Goal: Task Accomplishment & Management: Use online tool/utility

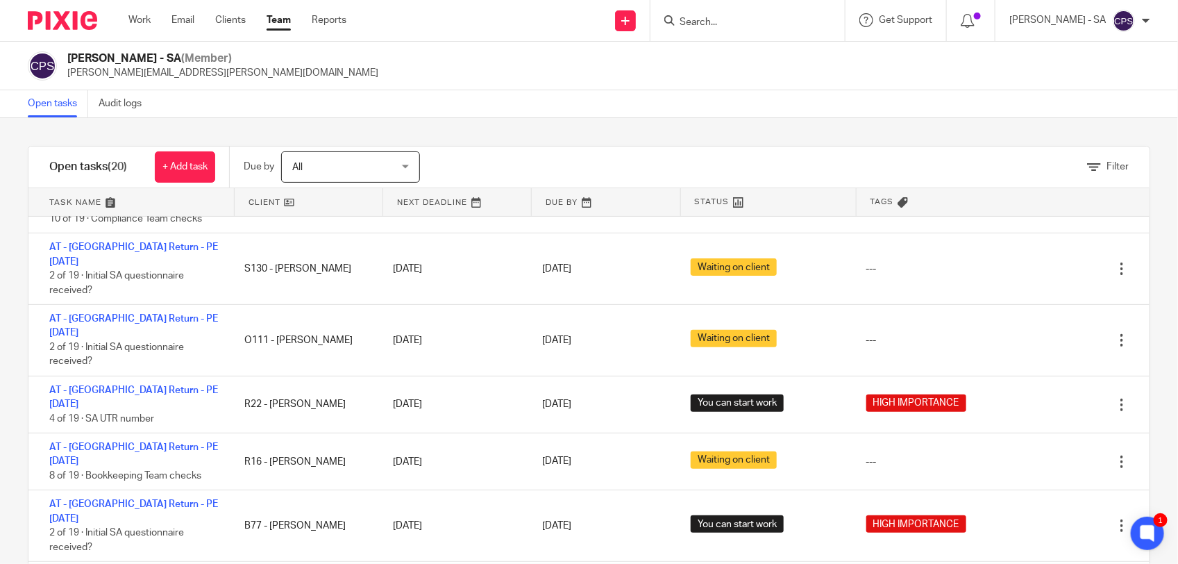
scroll to position [84, 0]
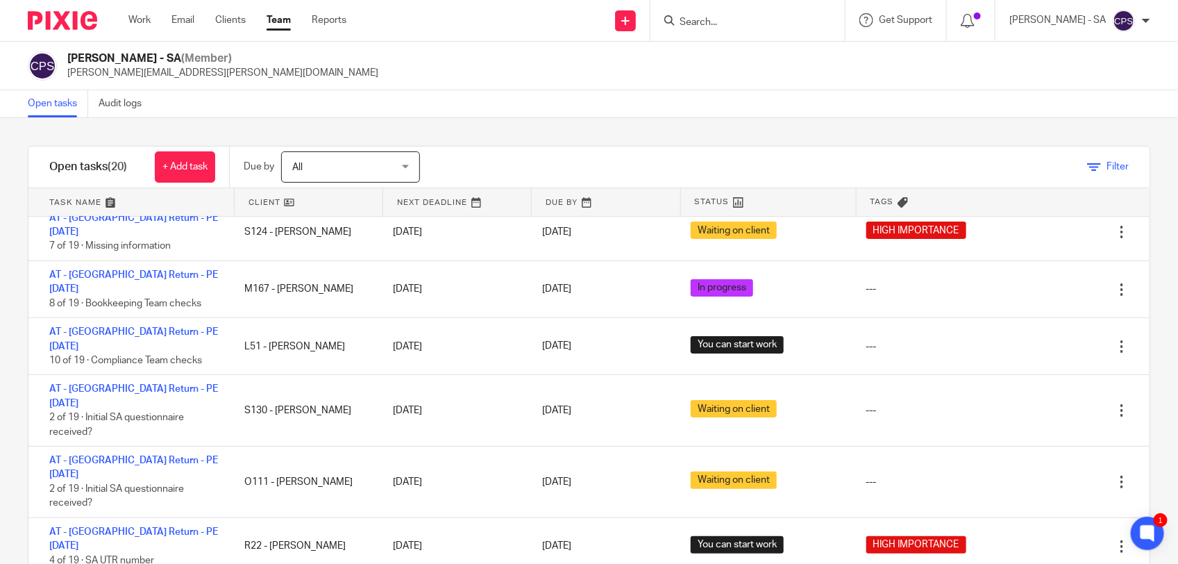
click at [1087, 163] on icon at bounding box center [1094, 167] width 14 height 14
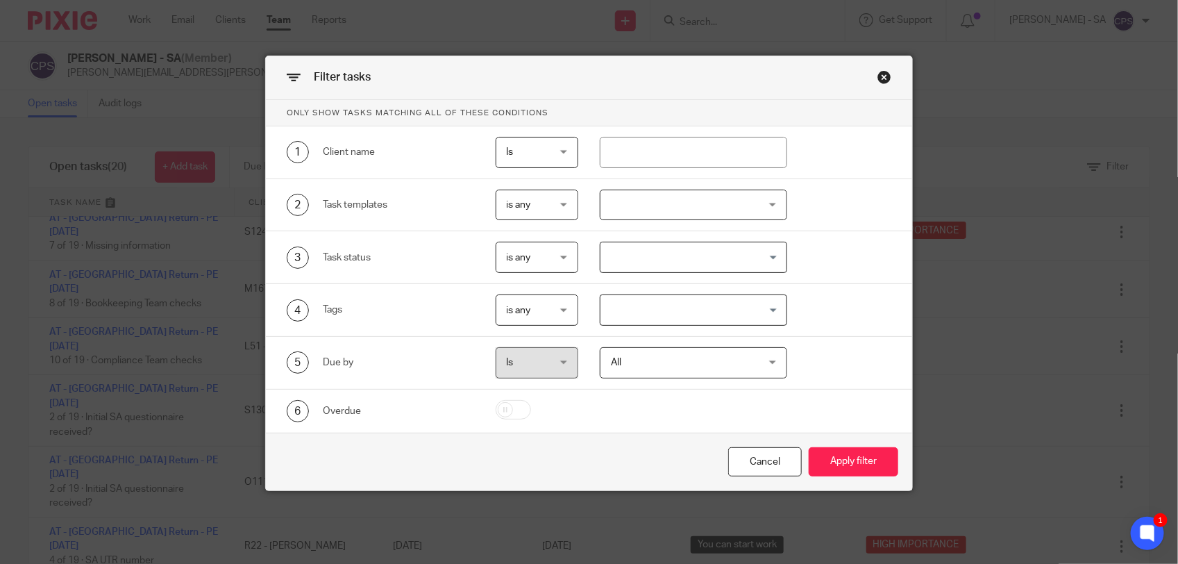
click at [641, 311] on input "Search for option" at bounding box center [690, 310] width 177 height 24
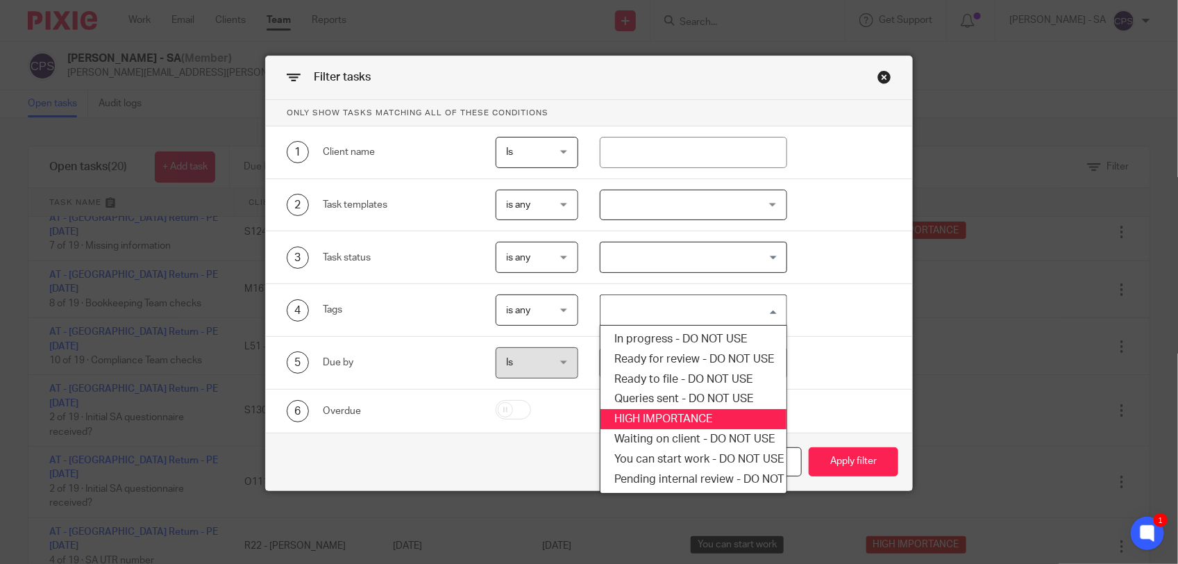
click at [636, 413] on li "HIGH IMPORTANCE" at bounding box center [693, 419] width 186 height 20
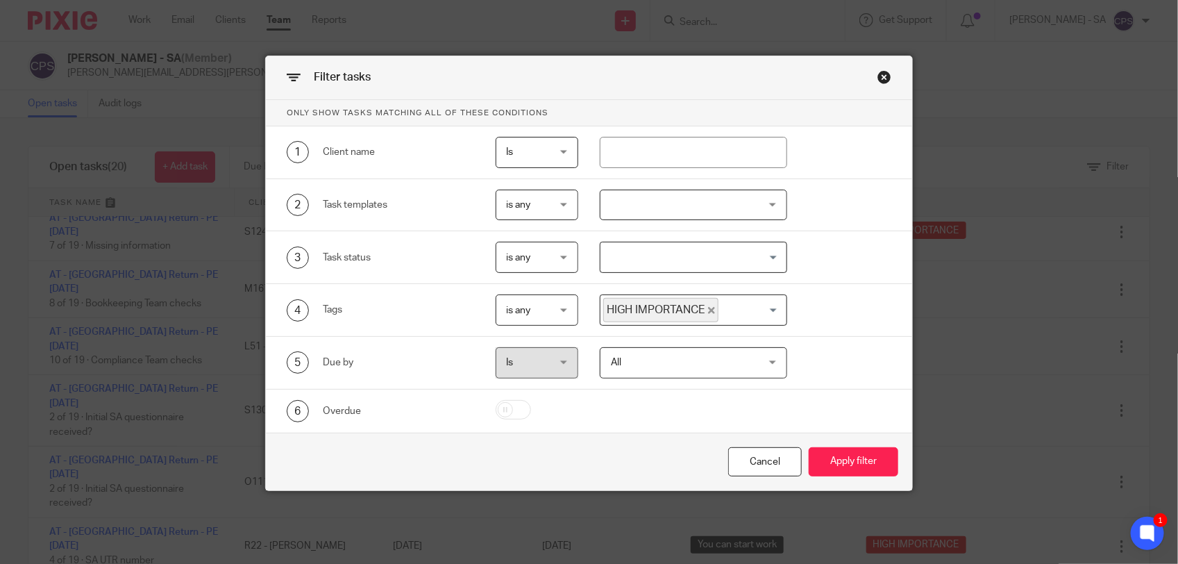
click at [833, 483] on div "Cancel Apply filter" at bounding box center [589, 461] width 646 height 58
click at [838, 465] on button "Apply filter" at bounding box center [854, 462] width 90 height 30
